Goal: Find specific page/section: Find specific page/section

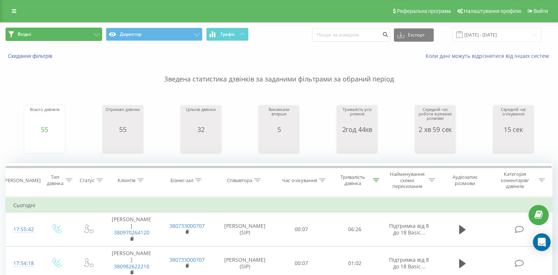
click at [75, 29] on button "Вхідні" at bounding box center [54, 34] width 97 height 13
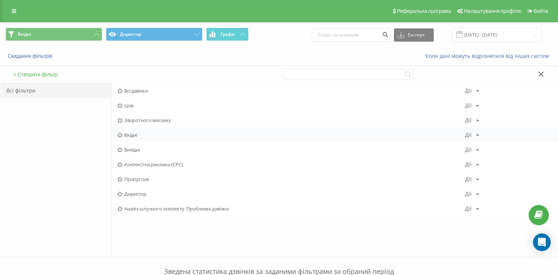
click at [138, 139] on div "Вхідні Дії Редактировать Копировать Удалить По умолчанию Поделиться" at bounding box center [334, 135] width 446 height 15
click at [147, 134] on span "Вхідні" at bounding box center [290, 134] width 347 height 5
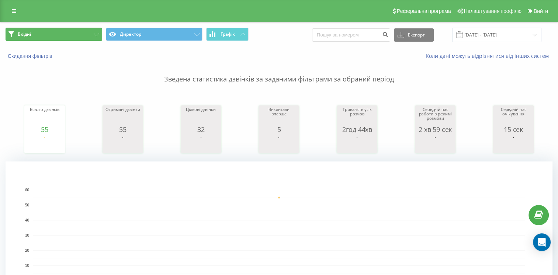
click at [68, 37] on button "Вхідні" at bounding box center [54, 34] width 97 height 13
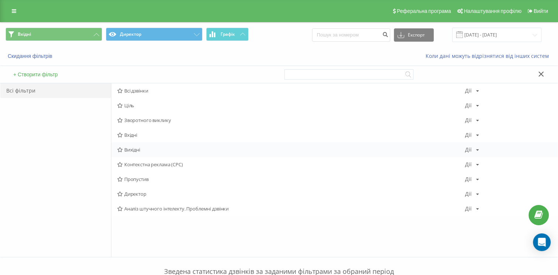
click at [159, 148] on span "Вихідні" at bounding box center [290, 149] width 347 height 5
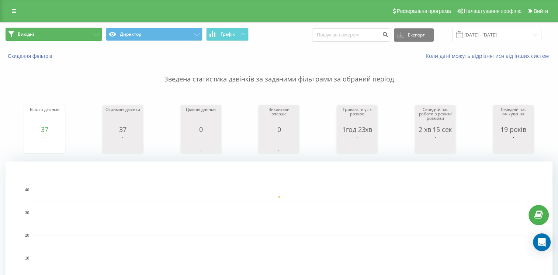
click at [76, 31] on button "Вихідні" at bounding box center [54, 34] width 97 height 13
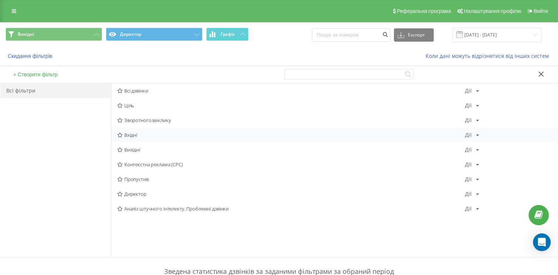
click at [131, 135] on font "Вхідні" at bounding box center [130, 134] width 13 height 5
